Goal: Find specific page/section: Find specific page/section

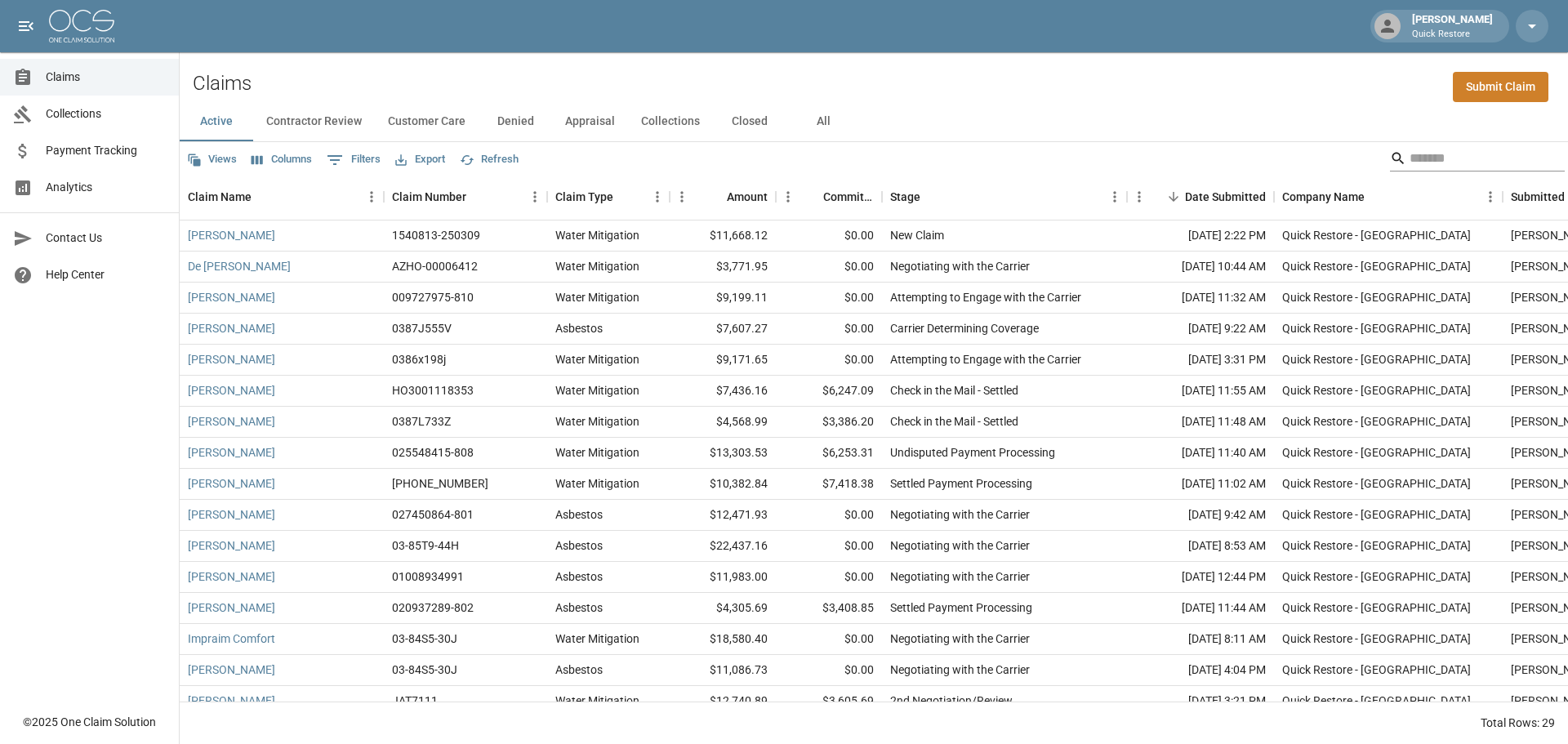
click at [1421, 159] on input "Search" at bounding box center [1475, 159] width 130 height 26
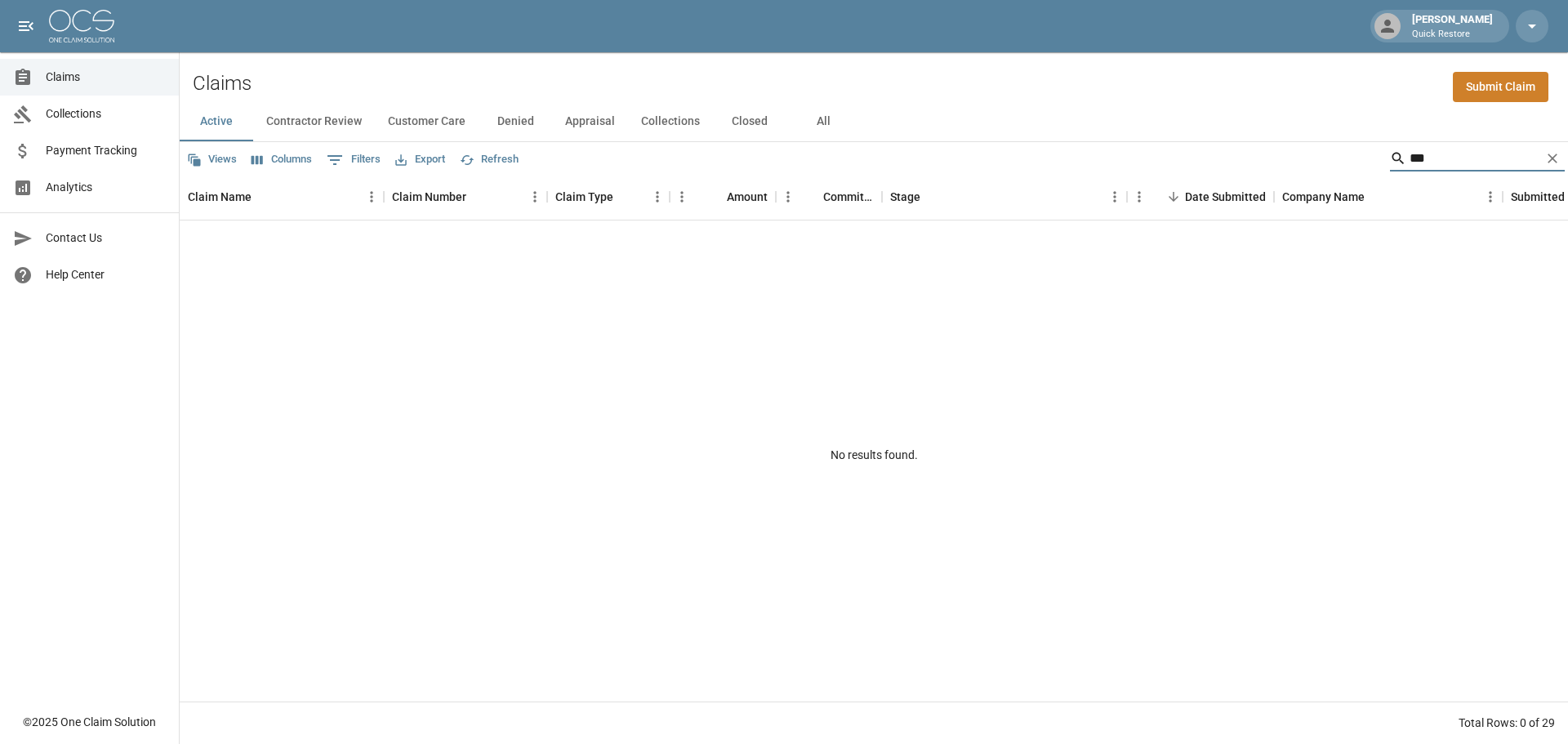
type input "***"
click at [826, 123] on button "All" at bounding box center [823, 122] width 74 height 39
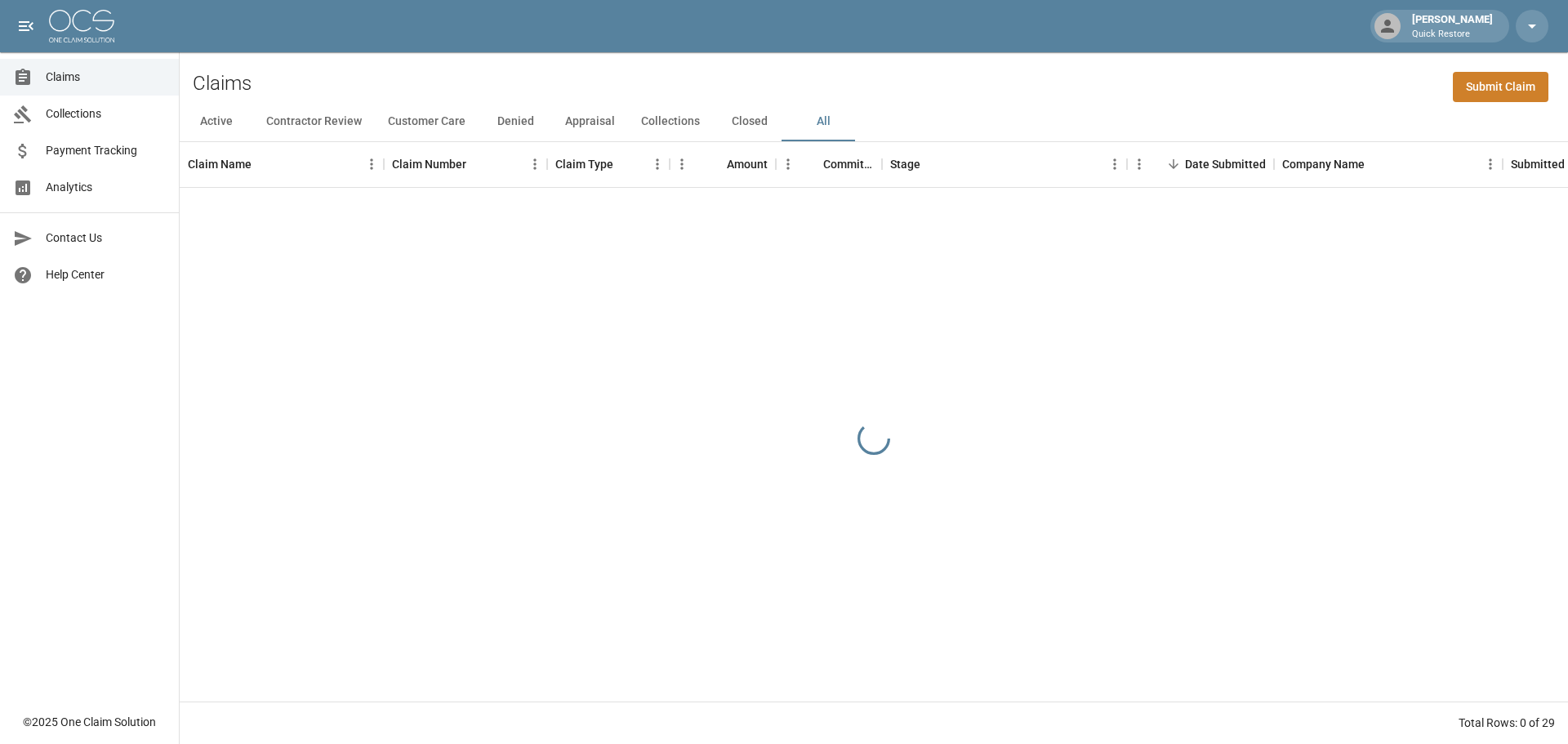
click at [1481, 129] on div "Active Contractor Review Customer Care Denied Appraisal Collections Closed All" at bounding box center [874, 122] width 1389 height 39
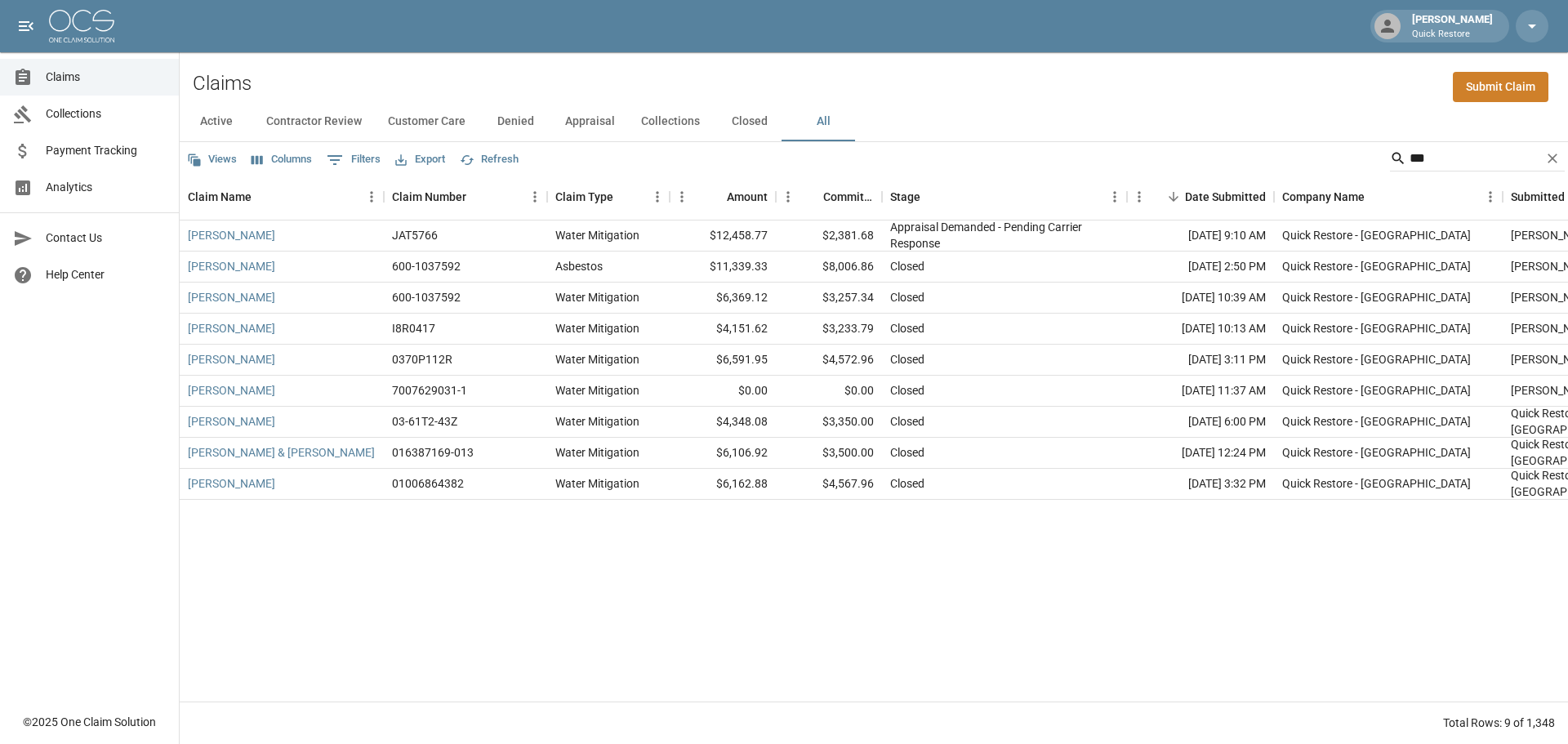
click at [1479, 130] on div "Active Contractor Review Customer Care Denied Appraisal Collections Closed All" at bounding box center [874, 122] width 1389 height 39
click at [1472, 154] on input "***" at bounding box center [1475, 159] width 130 height 26
click at [234, 238] on link "[PERSON_NAME]" at bounding box center [231, 235] width 87 height 16
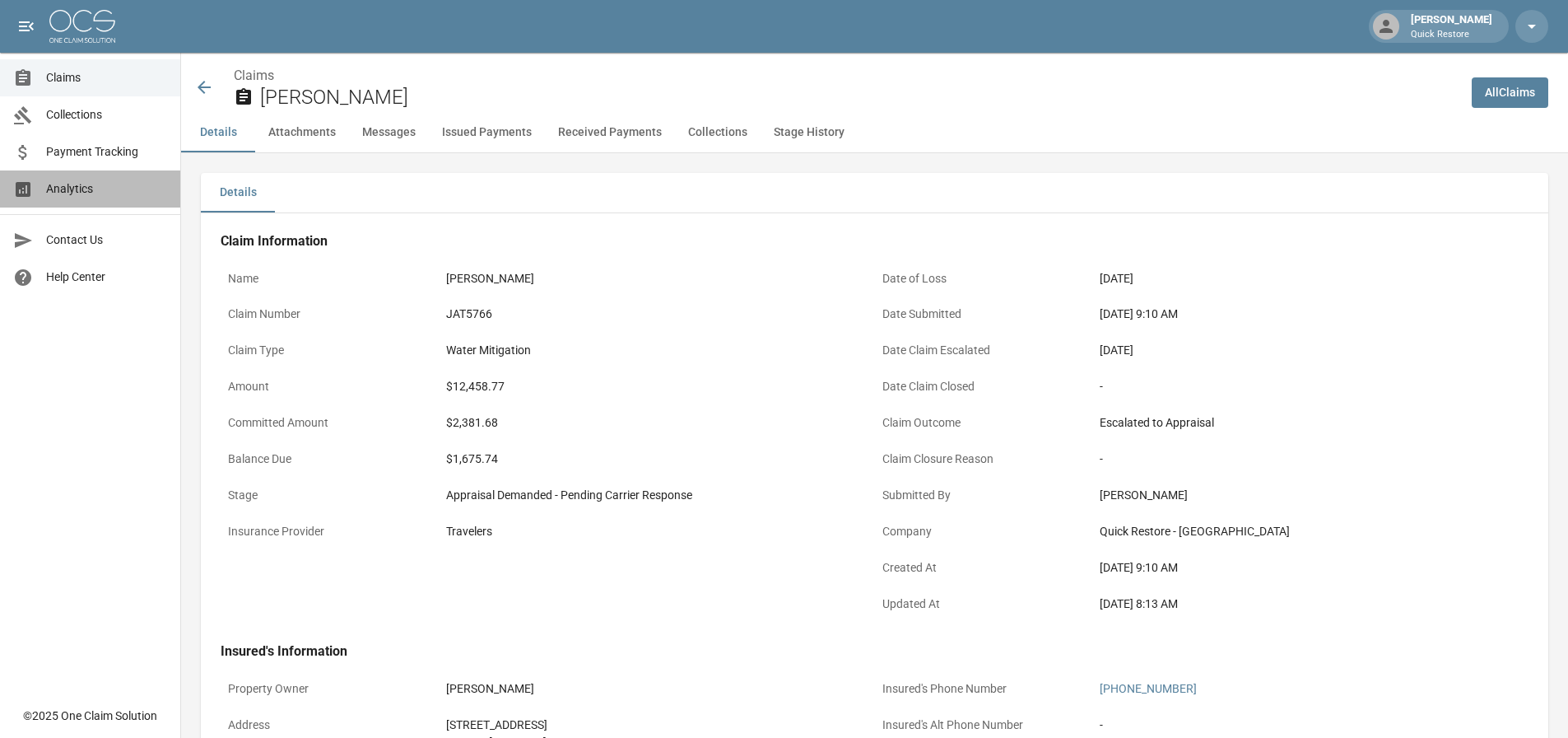
click at [83, 195] on span "Analytics" at bounding box center [106, 189] width 121 height 17
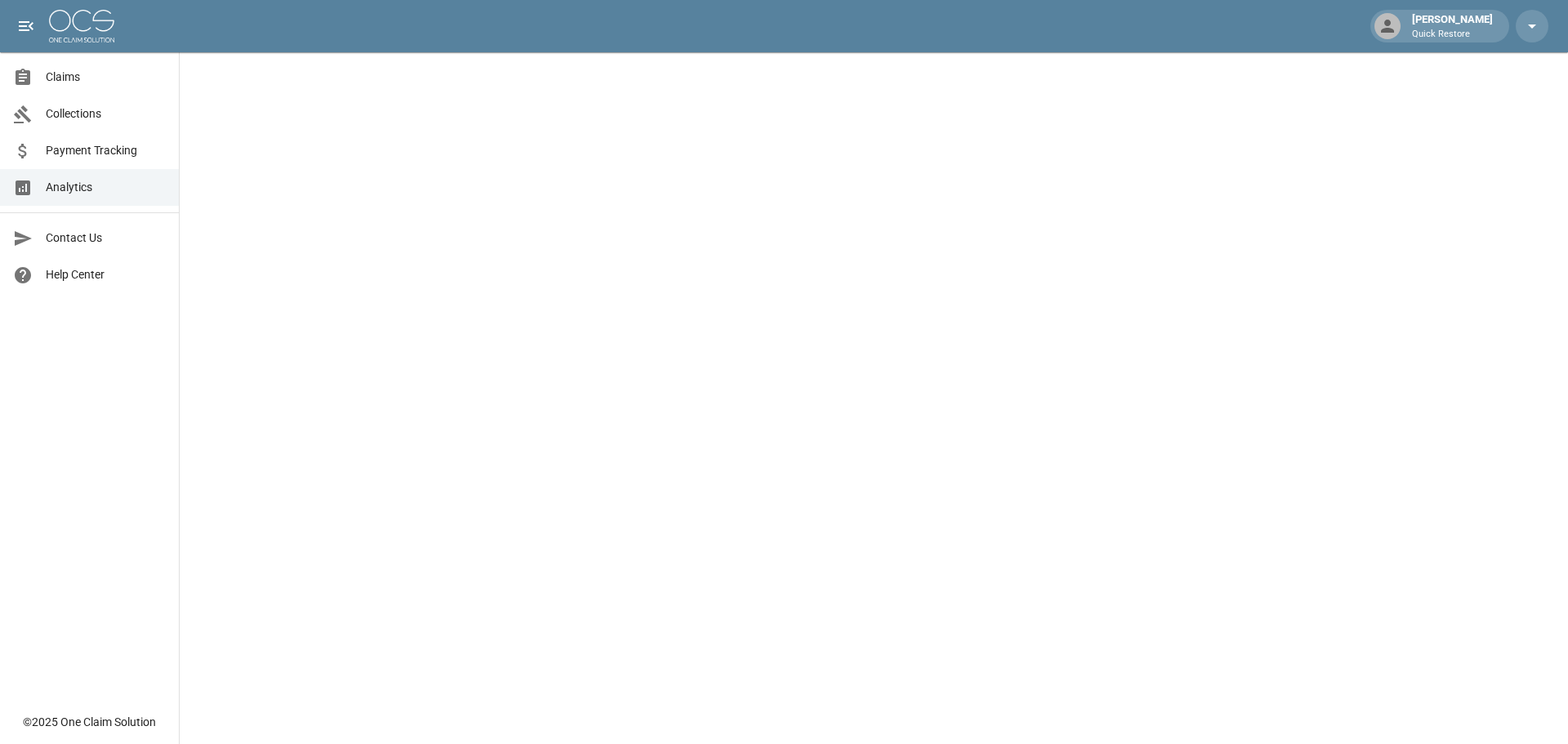
click at [78, 108] on span "Collections" at bounding box center [105, 114] width 120 height 17
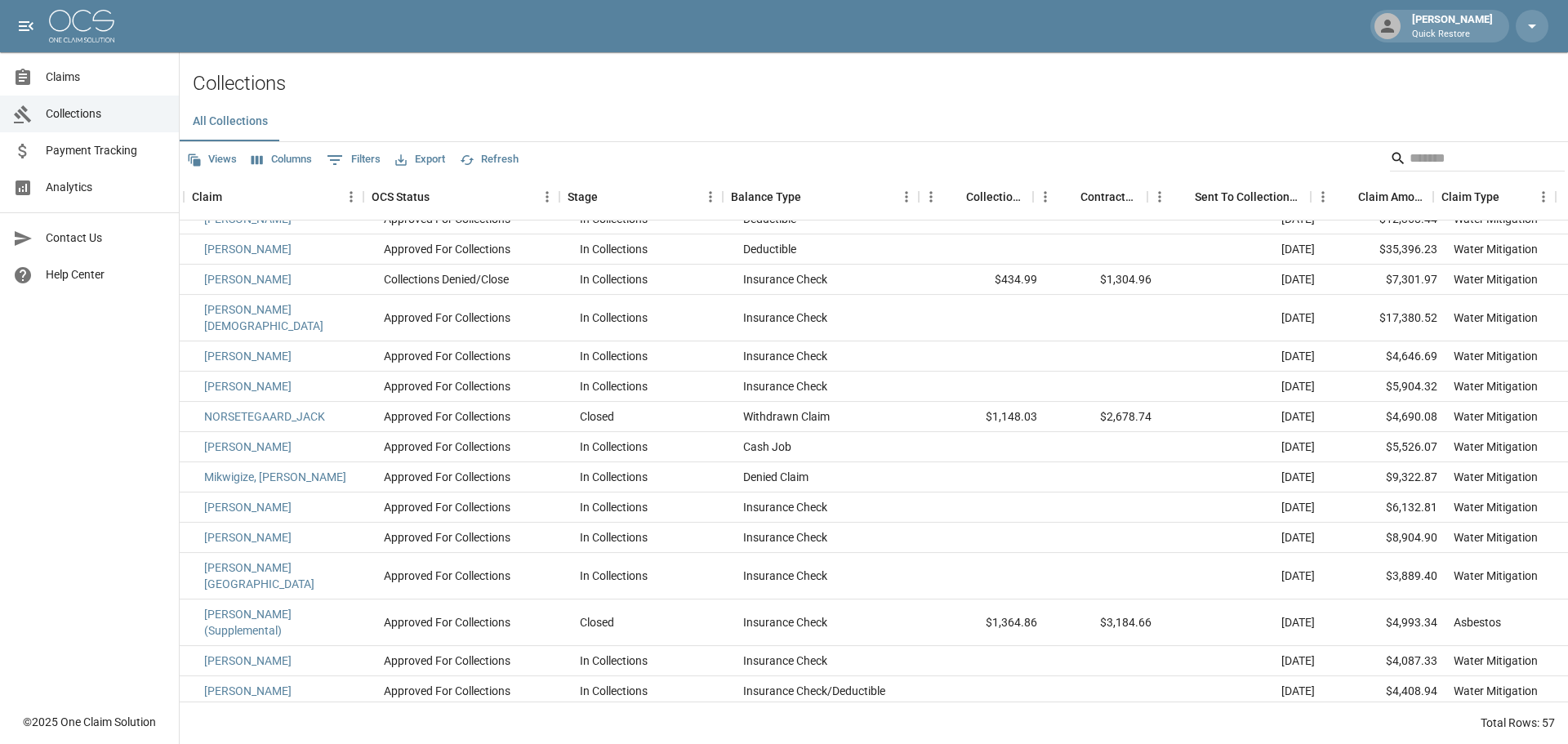
scroll to position [0, 94]
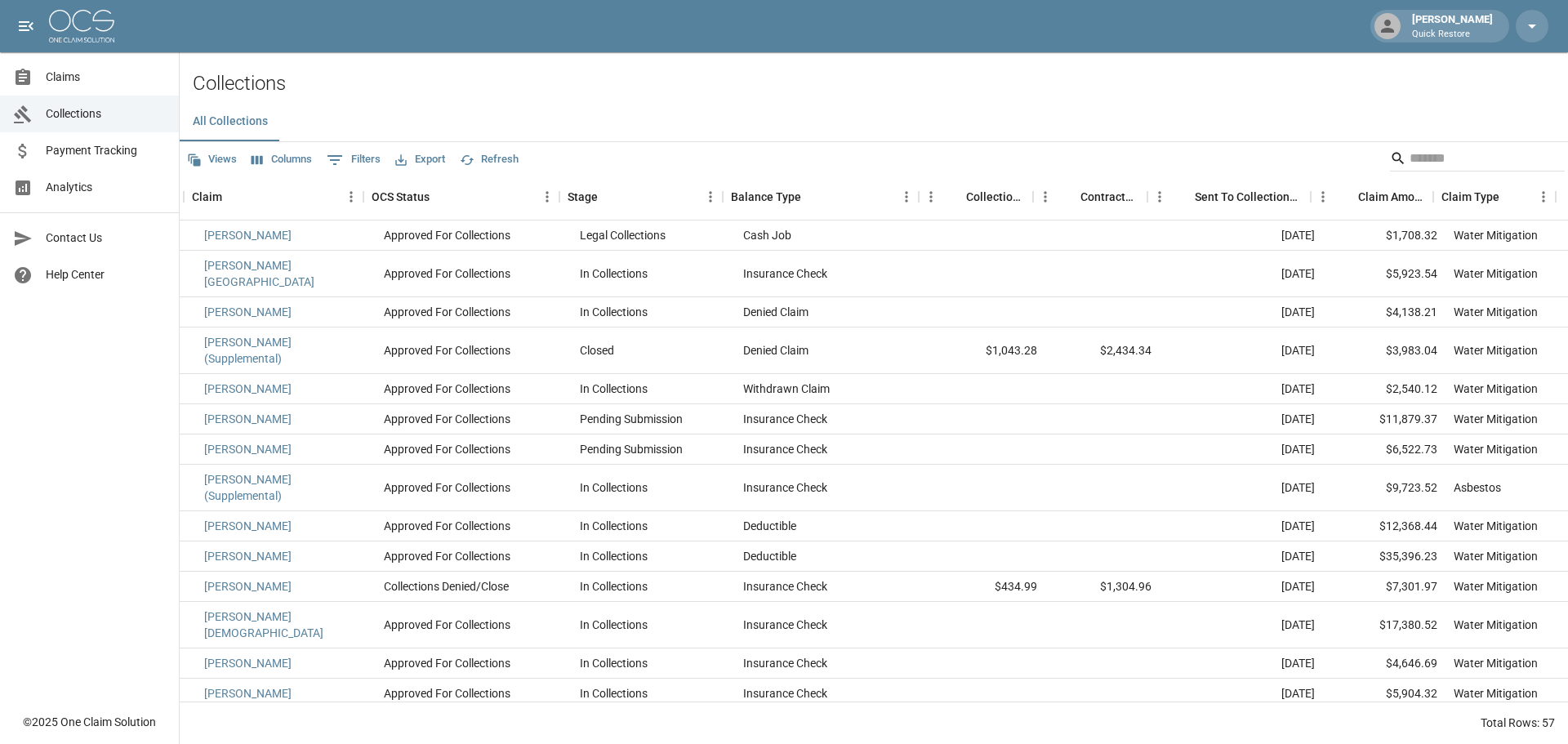
click at [70, 79] on span "Claims" at bounding box center [105, 77] width 120 height 17
